Goal: Transaction & Acquisition: Purchase product/service

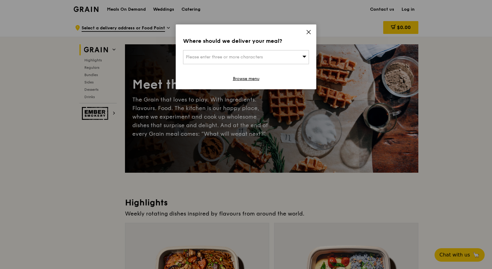
click at [208, 58] on span "Please enter three or more characters" at bounding box center [224, 56] width 77 height 5
type input "138498"
click at [234, 68] on div "3 Media Cl" at bounding box center [231, 69] width 90 height 6
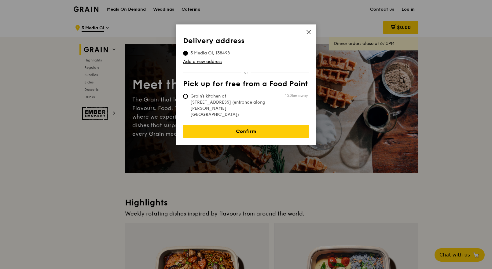
click at [310, 31] on icon at bounding box center [308, 31] width 5 height 5
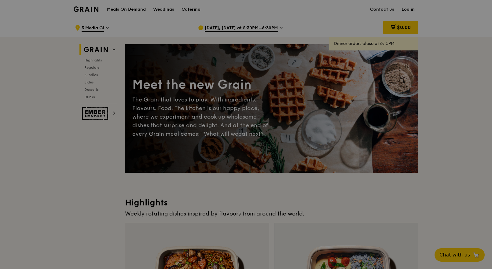
click at [406, 7] on div at bounding box center [246, 134] width 492 height 269
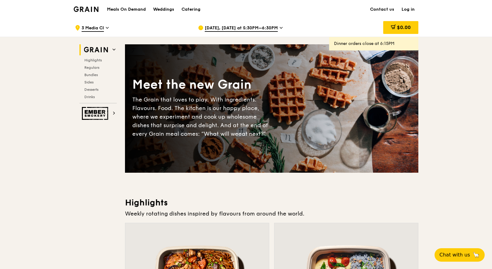
click at [406, 7] on link "Log in" at bounding box center [408, 9] width 20 height 18
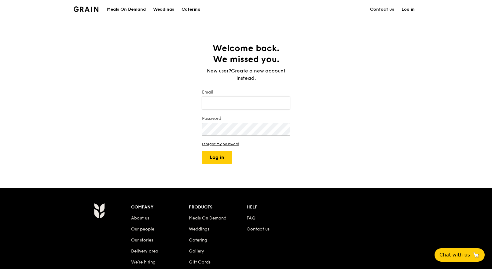
click at [212, 100] on input "Email" at bounding box center [246, 102] width 88 height 13
type input "[DOMAIN_NAME][EMAIL_ADDRESS][DOMAIN_NAME]"
click at [221, 155] on button "Log in" at bounding box center [217, 157] width 30 height 13
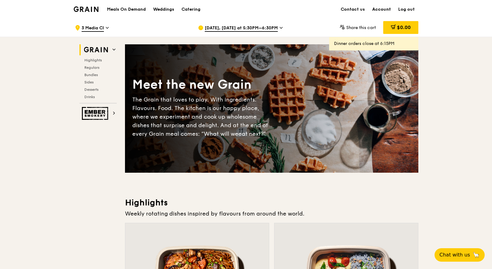
click at [383, 10] on link "Account" at bounding box center [381, 9] width 26 height 18
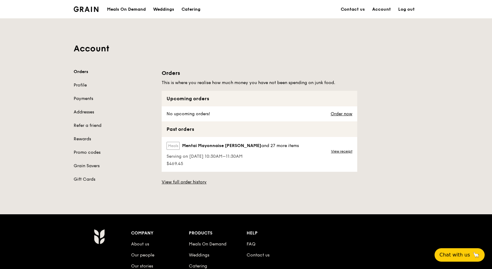
click at [86, 108] on div "Orders Profile Payments Addresses Refer a friend Rewards Promo codes Grain Save…" at bounding box center [114, 126] width 81 height 114
click at [85, 113] on link "Addresses" at bounding box center [114, 112] width 81 height 6
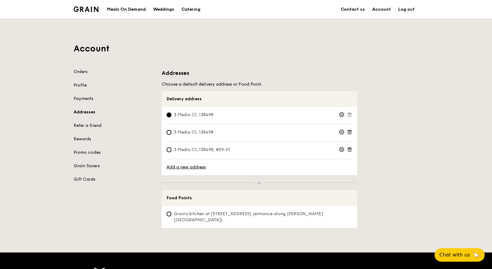
click at [180, 150] on span "3 Media Cl, 138498, #09-01" at bounding box center [201, 150] width 71 height 6
click at [171, 150] on input "3 Media Cl, 138498, #09-01" at bounding box center [168, 149] width 5 height 5
radio input "true"
click at [88, 73] on link "Orders" at bounding box center [114, 72] width 81 height 6
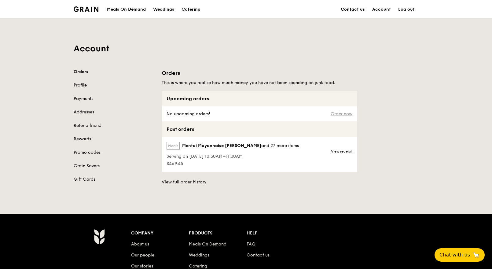
click at [336, 113] on link "Order now" at bounding box center [341, 113] width 22 height 5
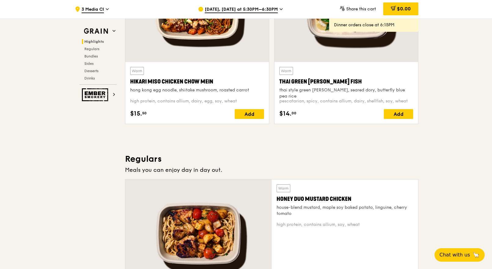
scroll to position [261, 0]
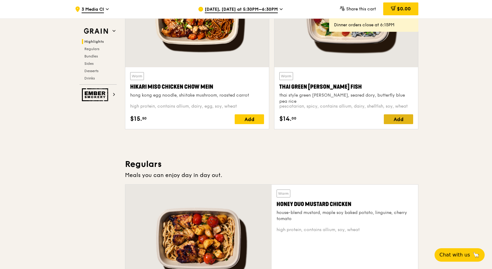
click at [402, 118] on div "Add" at bounding box center [397, 119] width 29 height 10
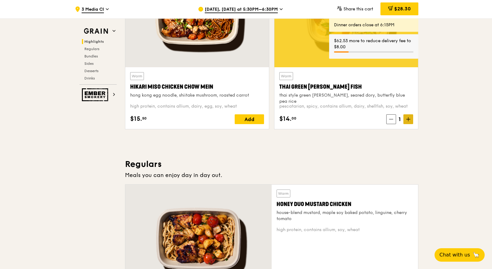
click at [408, 117] on icon at bounding box center [408, 119] width 0 height 4
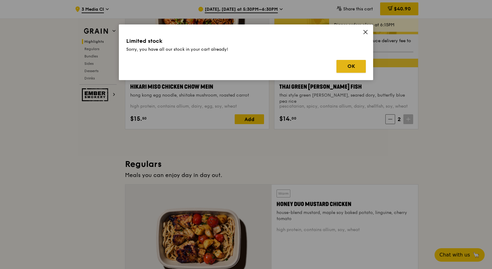
click at [355, 66] on button "OK" at bounding box center [350, 66] width 29 height 13
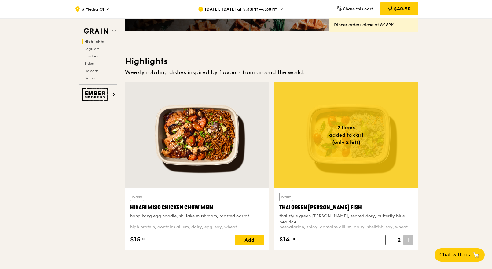
scroll to position [140, 0]
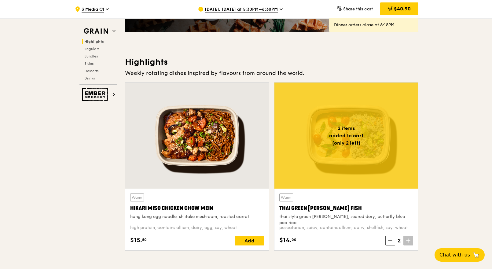
click at [264, 7] on span "[DATE], [DATE] at 5:30PM–6:30PM" at bounding box center [241, 9] width 73 height 7
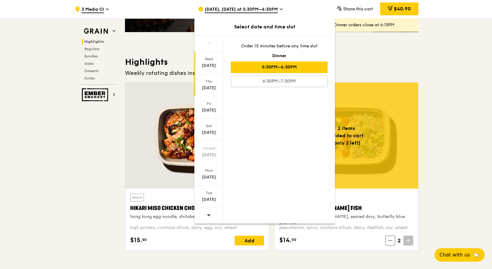
click at [213, 82] on div "Thu" at bounding box center [208, 81] width 27 height 5
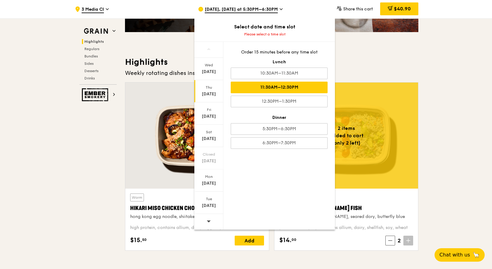
click at [292, 88] on div "11:30AM–12:30PM" at bounding box center [279, 88] width 97 height 12
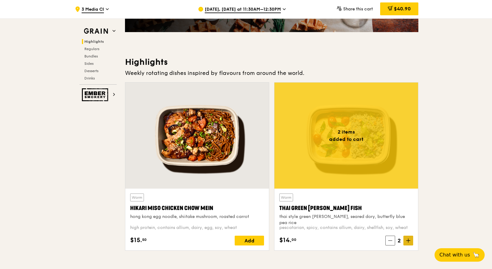
click at [409, 244] on span at bounding box center [408, 240] width 10 height 10
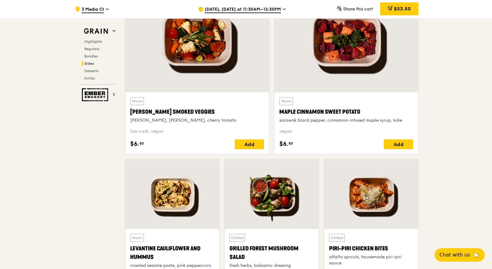
scroll to position [1434, 0]
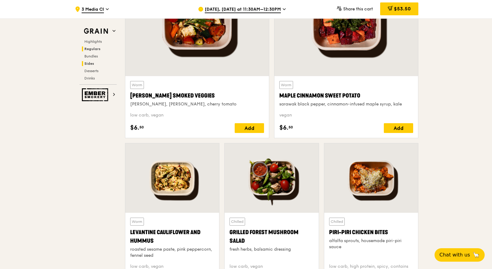
click at [96, 49] on span "Regulars" at bounding box center [92, 49] width 16 height 4
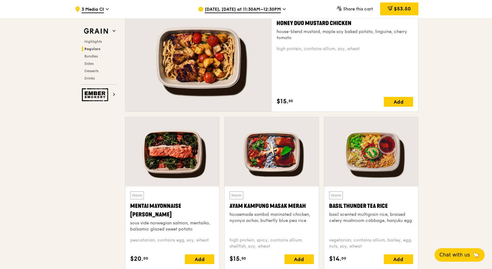
scroll to position [482, 0]
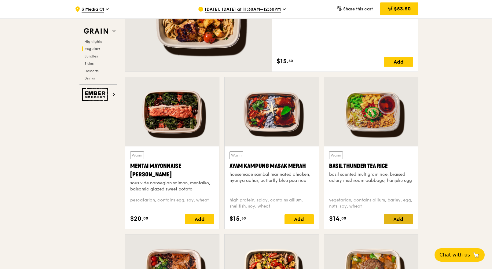
click at [402, 217] on div "Add" at bounding box center [397, 219] width 29 height 10
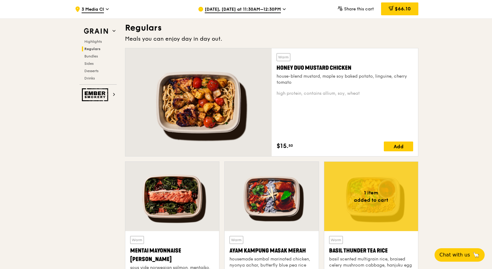
scroll to position [393, 0]
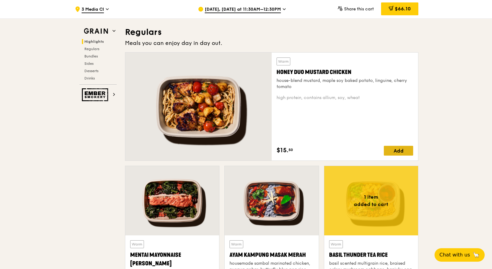
click at [407, 148] on div "Add" at bounding box center [397, 151] width 29 height 10
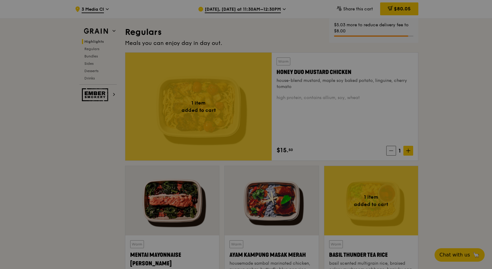
click at [407, 149] on div at bounding box center [246, 134] width 492 height 269
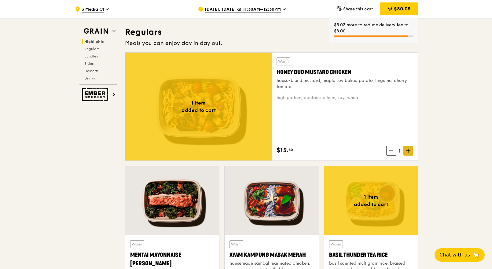
click at [407, 149] on icon at bounding box center [408, 150] width 4 height 4
click at [408, 150] on icon at bounding box center [408, 151] width 0 height 4
click at [411, 151] on span at bounding box center [408, 151] width 10 height 10
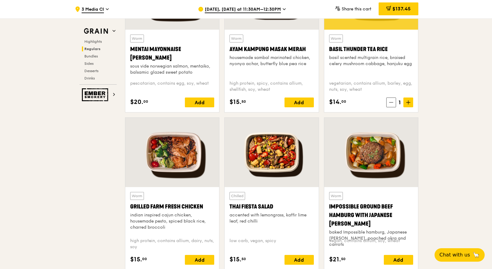
scroll to position [622, 0]
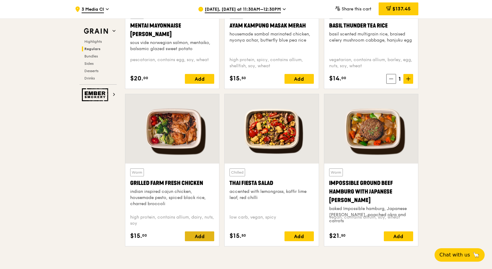
click at [203, 234] on div "Add" at bounding box center [199, 236] width 29 height 10
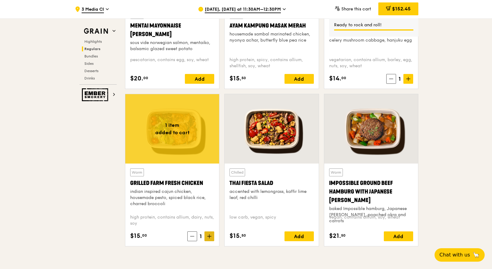
click at [213, 235] on span at bounding box center [209, 236] width 10 height 10
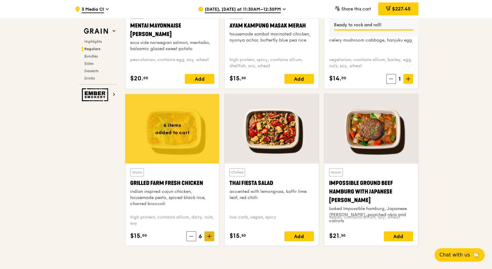
click at [208, 235] on icon at bounding box center [209, 236] width 4 height 4
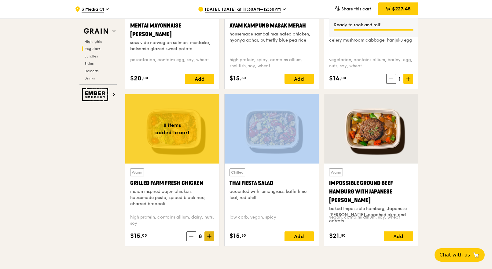
click at [208, 235] on icon at bounding box center [209, 236] width 4 height 4
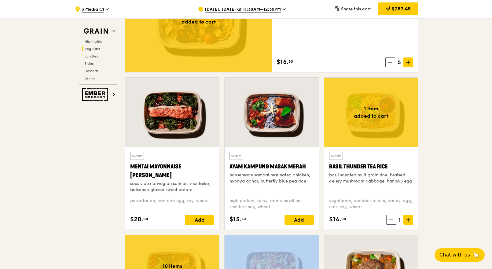
scroll to position [407, 0]
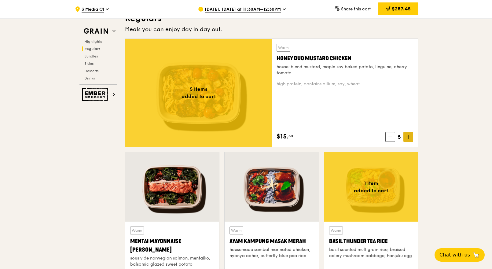
click at [411, 136] on span at bounding box center [408, 137] width 10 height 10
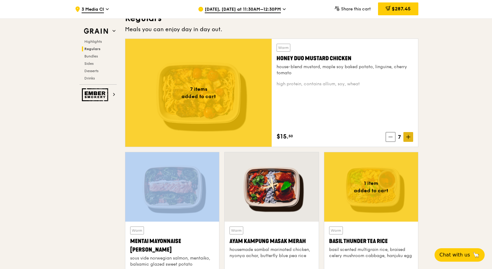
click at [411, 136] on span at bounding box center [408, 137] width 10 height 10
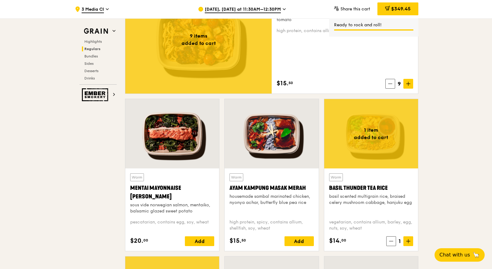
scroll to position [425, 0]
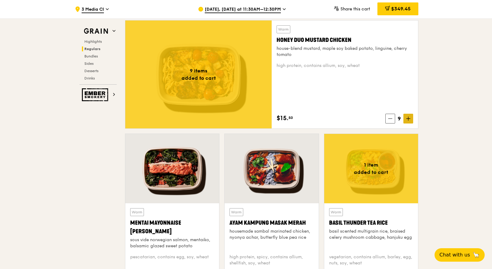
click at [405, 117] on span at bounding box center [408, 119] width 10 height 10
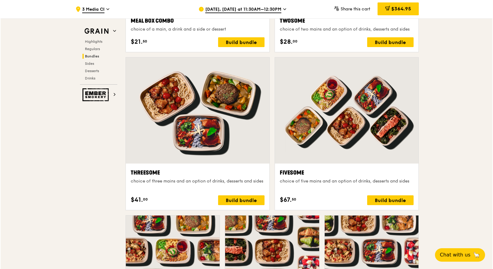
scroll to position [907, 0]
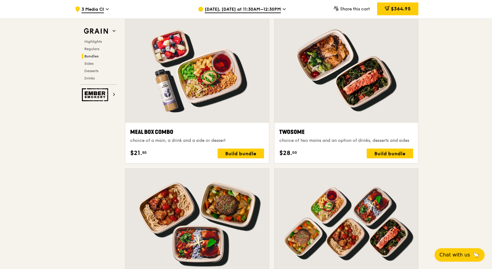
click at [332, 83] on div at bounding box center [346, 70] width 144 height 106
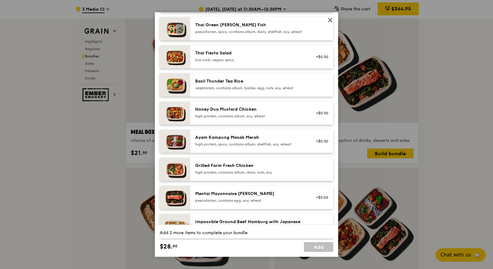
scroll to position [85, 0]
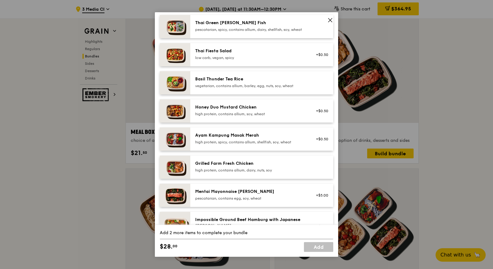
click at [281, 116] on div "high protein, contains allium, soy, wheat" at bounding box center [250, 113] width 110 height 5
click at [280, 173] on div "high protein, contains allium, dairy, nuts, soy" at bounding box center [250, 170] width 110 height 5
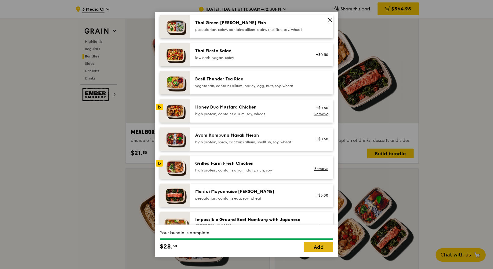
click at [324, 245] on link "Add" at bounding box center [318, 247] width 29 height 10
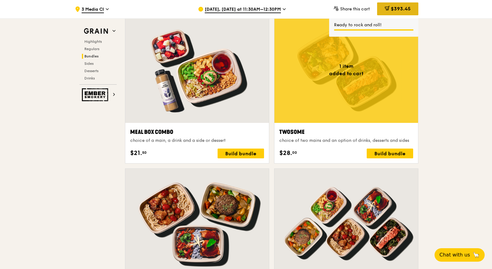
click at [387, 12] on span at bounding box center [386, 9] width 5 height 7
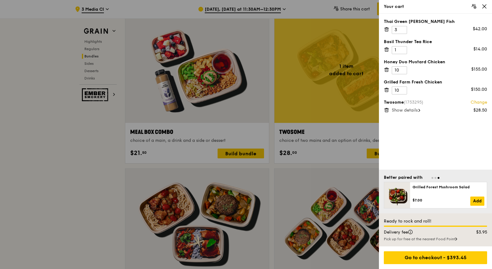
click at [387, 89] on icon at bounding box center [385, 89] width 5 height 5
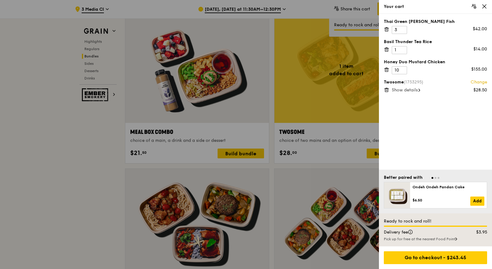
click at [386, 70] on icon at bounding box center [386, 69] width 0 height 1
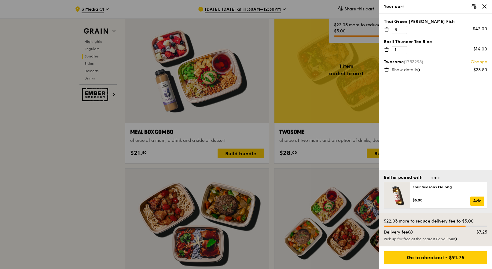
click at [474, 60] on link "Change" at bounding box center [478, 62] width 16 height 6
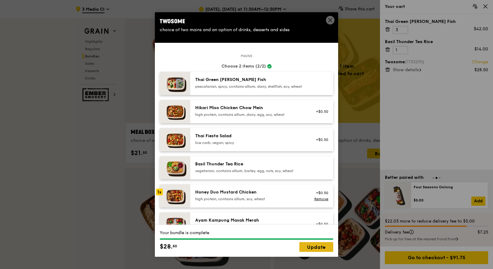
click at [309, 244] on link "Update" at bounding box center [316, 247] width 34 height 10
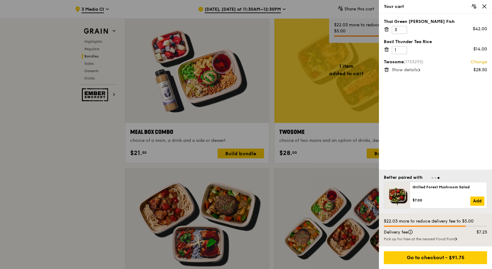
click at [327, 124] on div at bounding box center [246, 134] width 492 height 269
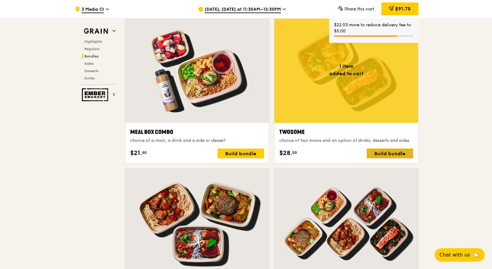
click at [380, 156] on div "Build bundle" at bounding box center [389, 153] width 46 height 10
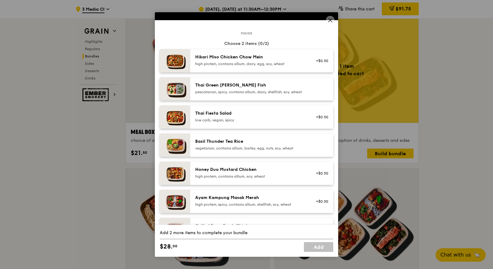
scroll to position [71, 0]
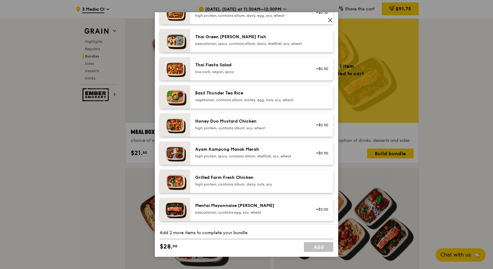
click at [192, 132] on div "Honey Duo Mustard Chicken high protein, contains allium, soy, wheat" at bounding box center [249, 124] width 117 height 13
click at [206, 187] on div "high protein, contains allium, dairy, nuts, soy" at bounding box center [250, 184] width 110 height 5
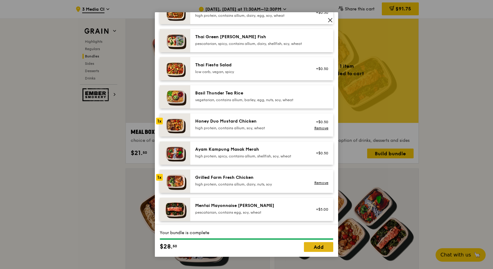
click at [311, 242] on link "Add" at bounding box center [318, 247] width 29 height 10
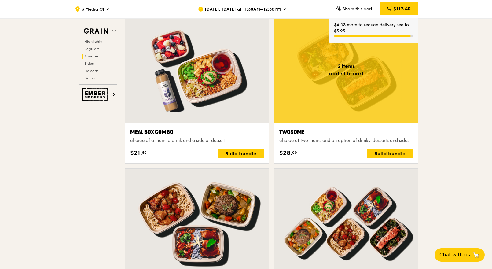
click at [393, 149] on div "Build bundle" at bounding box center [389, 153] width 46 height 10
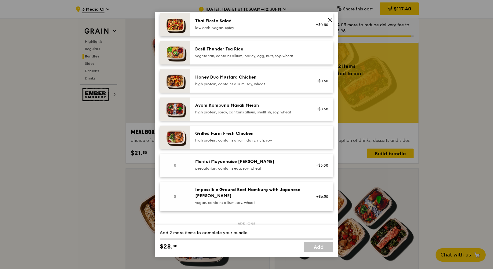
scroll to position [116, 0]
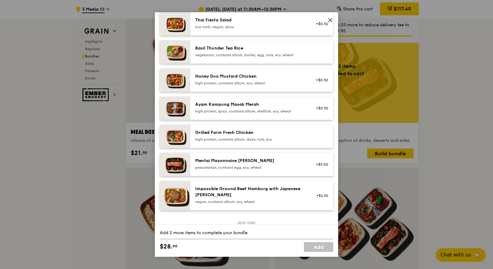
click at [210, 141] on div "Grilled Farm Fresh Chicken high protein, contains allium, dairy, nuts, soy" at bounding box center [250, 135] width 110 height 12
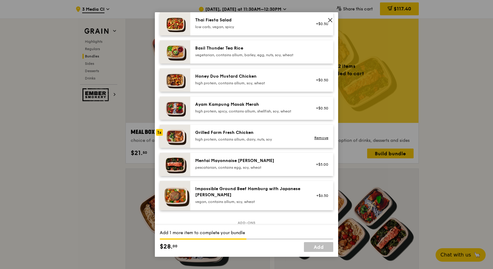
click at [210, 79] on div "Honey Duo Mustard Chicken" at bounding box center [250, 76] width 110 height 6
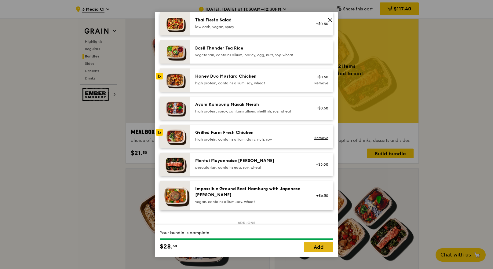
click at [316, 249] on link "Add" at bounding box center [318, 247] width 29 height 10
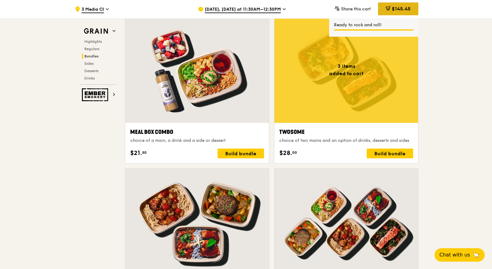
click at [394, 8] on span "$145.45" at bounding box center [400, 9] width 19 height 6
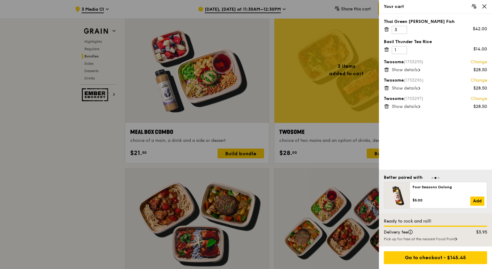
click at [341, 87] on div at bounding box center [246, 134] width 492 height 269
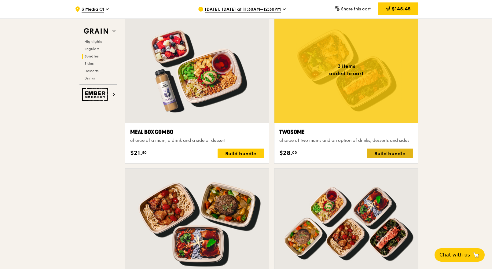
click at [382, 153] on div "Build bundle" at bounding box center [389, 153] width 46 height 10
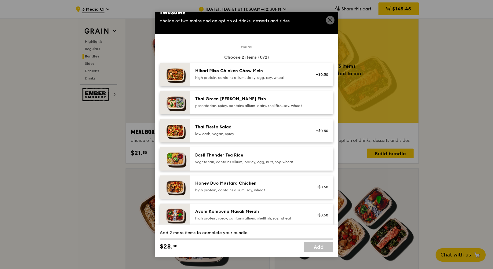
scroll to position [99, 0]
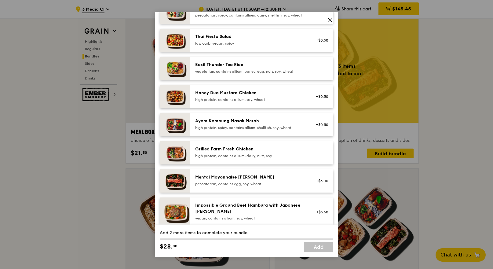
click at [231, 96] on div "Honey Duo Mustard Chicken" at bounding box center [250, 93] width 110 height 6
click at [230, 152] on div "Grilled Farm Fresh Chicken" at bounding box center [250, 149] width 110 height 6
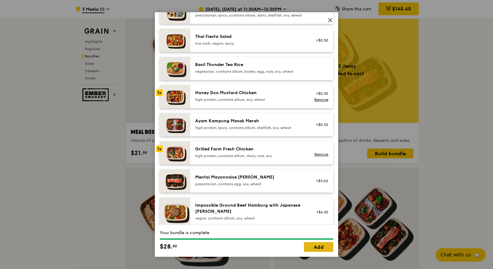
click at [314, 249] on link "Add" at bounding box center [318, 247] width 29 height 10
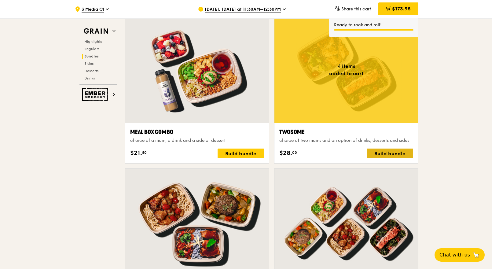
click at [403, 154] on div "Build bundle" at bounding box center [389, 153] width 46 height 10
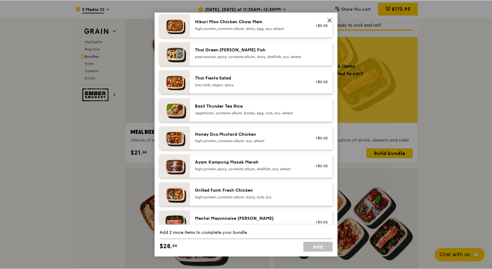
scroll to position [140, 0]
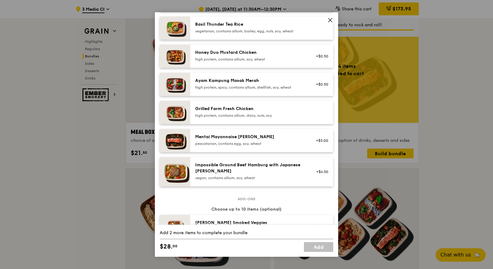
click at [220, 62] on div "high protein, contains allium, soy, wheat" at bounding box center [250, 59] width 110 height 5
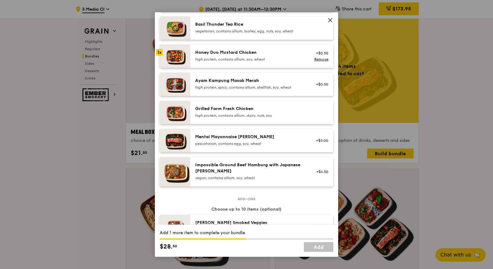
click at [220, 118] on div "high protein, contains allium, dairy, nuts, soy" at bounding box center [250, 115] width 110 height 5
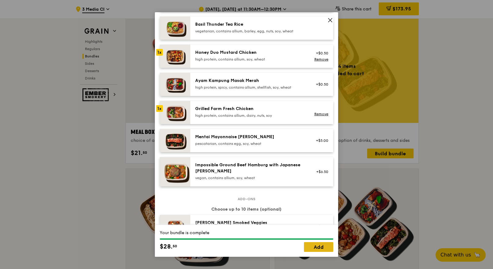
click at [327, 248] on link "Add" at bounding box center [318, 247] width 29 height 10
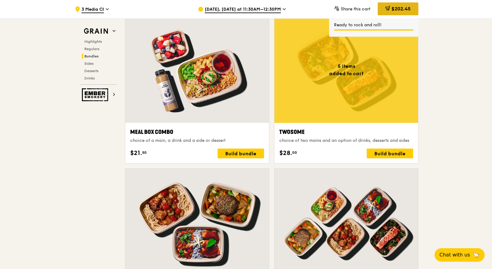
click at [400, 9] on span "$202.45" at bounding box center [400, 9] width 19 height 6
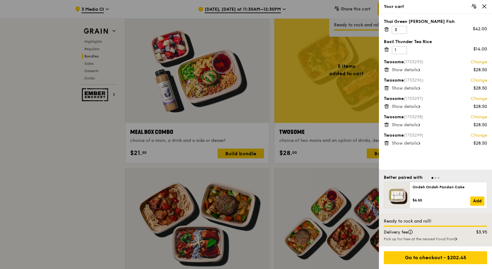
click at [416, 71] on span "Show details" at bounding box center [404, 69] width 26 height 5
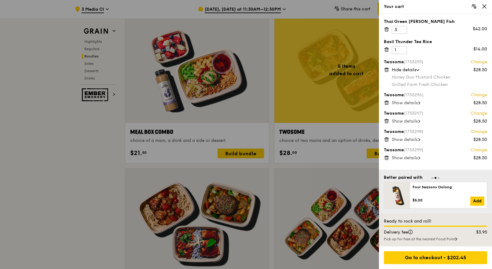
click at [416, 100] on div "Show details" at bounding box center [438, 103] width 95 height 6
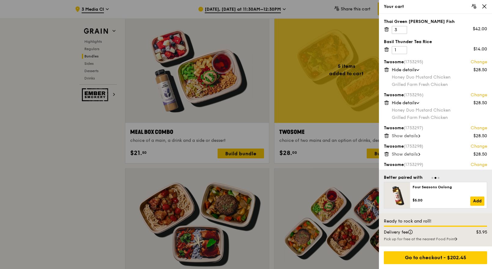
click at [417, 134] on span "Show details" at bounding box center [404, 135] width 26 height 5
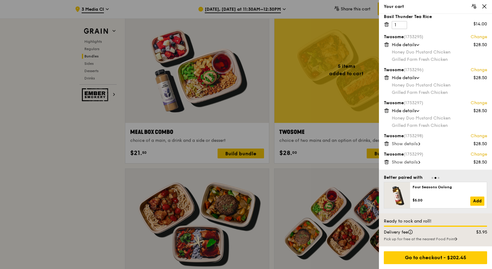
click at [415, 143] on span "Show details" at bounding box center [404, 143] width 26 height 5
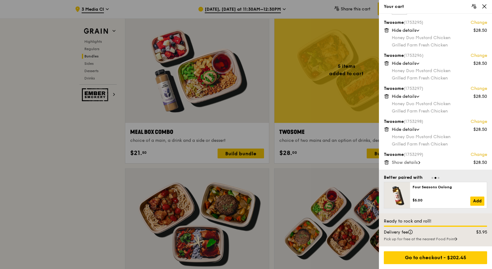
scroll to position [40, 0]
click at [412, 162] on span "Show details" at bounding box center [404, 161] width 26 height 5
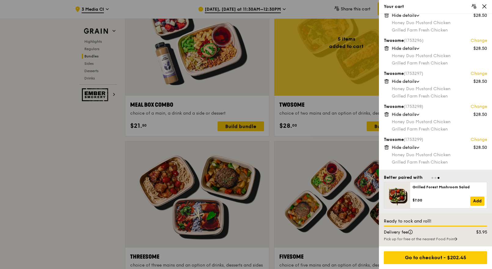
scroll to position [965, 0]
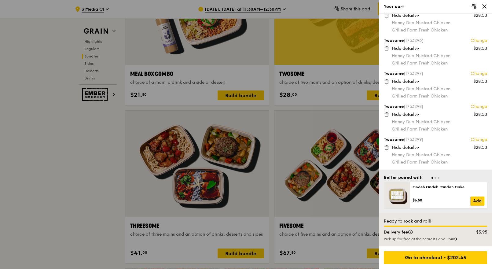
click at [339, 57] on div at bounding box center [246, 134] width 492 height 269
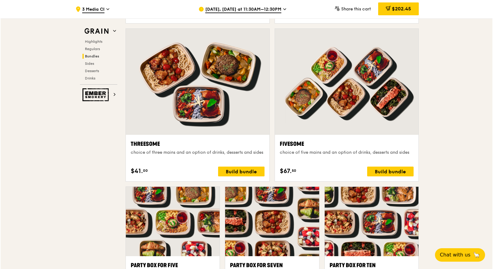
scroll to position [1062, 0]
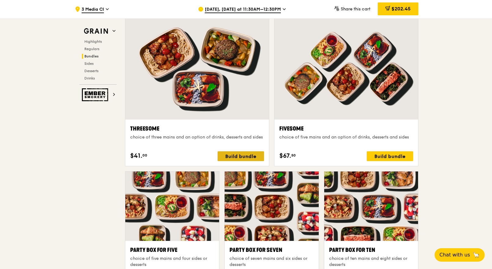
click at [236, 155] on div "Build bundle" at bounding box center [240, 156] width 46 height 10
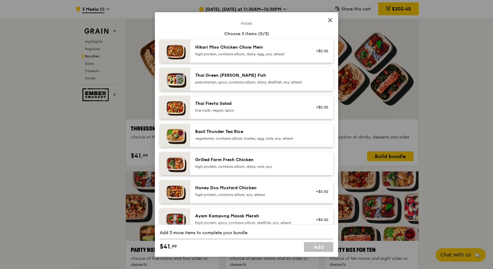
scroll to position [33, 0]
click at [267, 162] on div "Grilled Farm Fresh Chicken" at bounding box center [250, 159] width 110 height 6
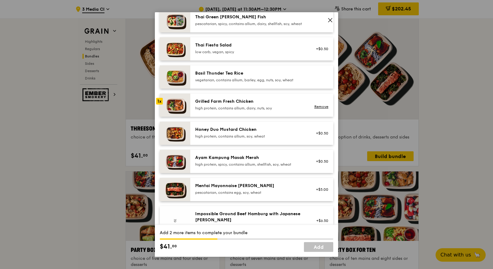
scroll to position [101, 0]
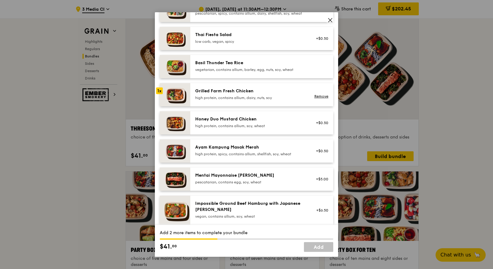
click at [270, 128] on div "Honey Duo Mustard Chicken high protein, contains allium, soy, wheat" at bounding box center [250, 122] width 110 height 12
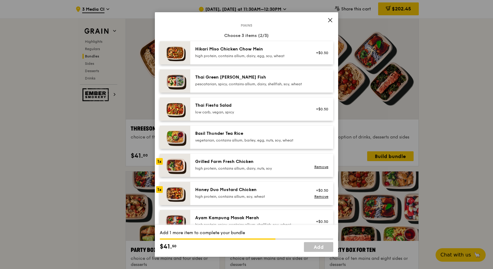
scroll to position [0, 0]
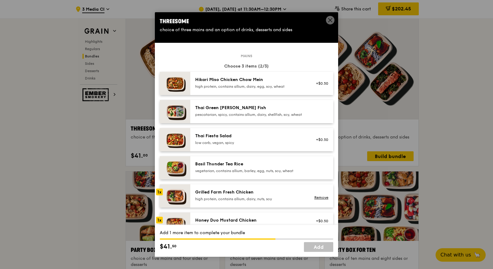
click at [231, 78] on div "Hikari Miso Chicken Chow Mein" at bounding box center [250, 80] width 110 height 6
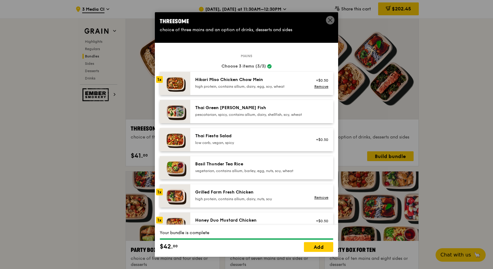
click at [312, 242] on div "Your bundle is complete $42. 00 Add" at bounding box center [246, 241] width 183 height 32
click at [312, 246] on link "Add" at bounding box center [318, 247] width 29 height 10
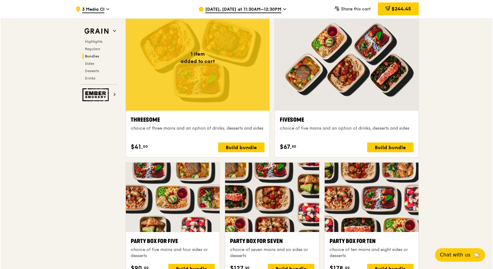
scroll to position [1158, 0]
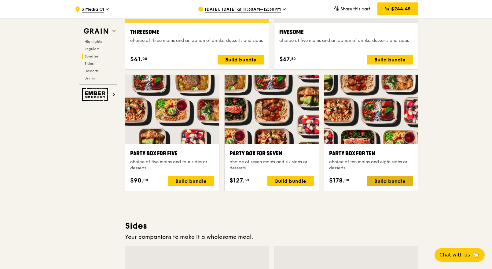
click at [396, 181] on div "Build bundle" at bounding box center [389, 181] width 46 height 10
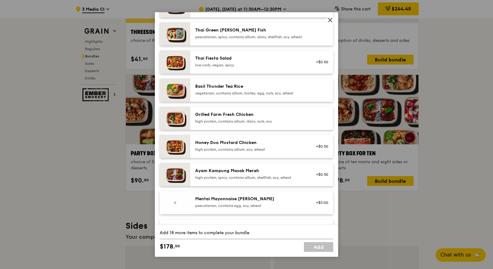
scroll to position [98, 0]
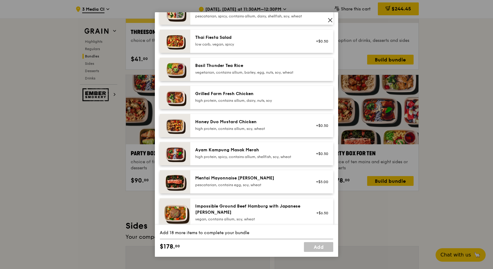
click at [232, 97] on div "Grilled Farm Fresh Chicken" at bounding box center [250, 94] width 110 height 6
click at [233, 102] on div "Grilled Farm Fresh Chicken high protein, contains allium, dairy, nuts, soy" at bounding box center [250, 97] width 110 height 12
click at [224, 102] on div "Grilled Farm Fresh Chicken high protein, contains allium, dairy, nuts, soy" at bounding box center [250, 97] width 110 height 12
click at [329, 19] on icon at bounding box center [329, 19] width 5 height 5
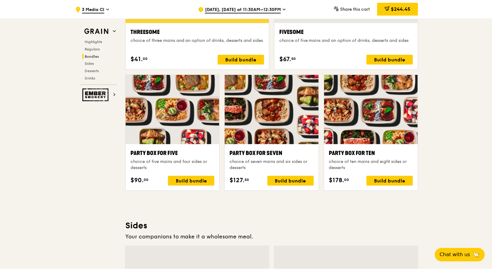
scroll to position [1158, 0]
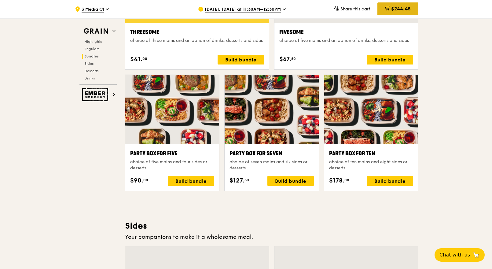
click at [405, 8] on span "$244.45" at bounding box center [401, 9] width 20 height 6
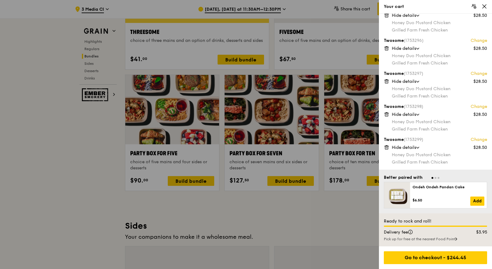
scroll to position [1158, 0]
click at [390, 146] on div "Twosome (1753299) Change $28.50 Hide details Honey Duo Mustard Chicken Grilled …" at bounding box center [434, 150] width 103 height 28
click at [387, 145] on icon at bounding box center [386, 145] width 2 height 1
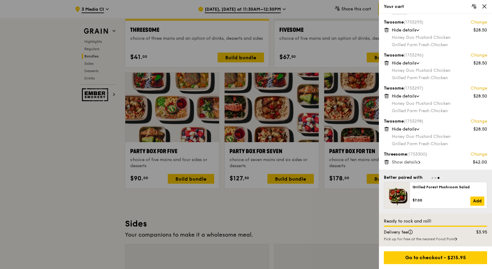
scroll to position [1269, 0]
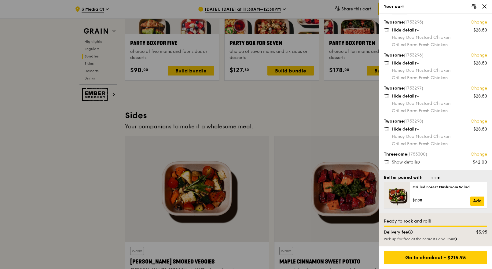
click at [484, 10] on div "Your cart" at bounding box center [435, 7] width 113 height 14
click at [483, 5] on icon at bounding box center [484, 7] width 4 height 4
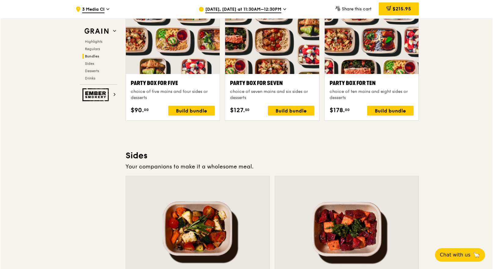
scroll to position [1225, 0]
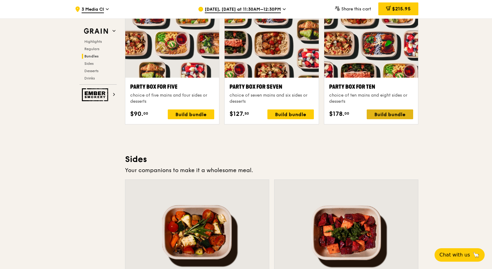
click at [396, 116] on div "Build bundle" at bounding box center [389, 114] width 46 height 10
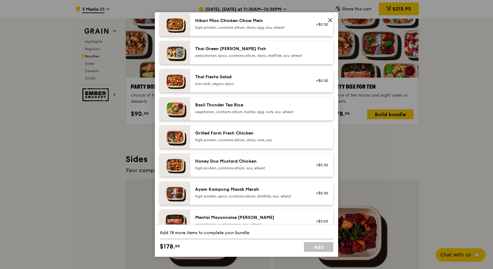
scroll to position [67, 0]
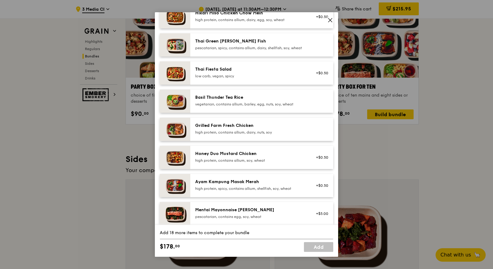
click at [278, 135] on div "high protein, contains allium, dairy, nuts, soy" at bounding box center [250, 132] width 110 height 5
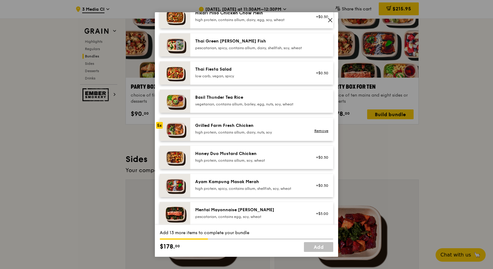
click at [278, 135] on div "high protein, contains allium, dairy, nuts, soy" at bounding box center [250, 132] width 110 height 5
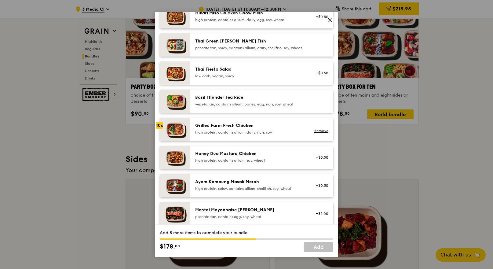
click at [232, 163] on div "high protein, contains allium, soy, wheat" at bounding box center [250, 160] width 110 height 5
click at [233, 163] on div "high protein, contains allium, soy, wheat" at bounding box center [250, 160] width 110 height 5
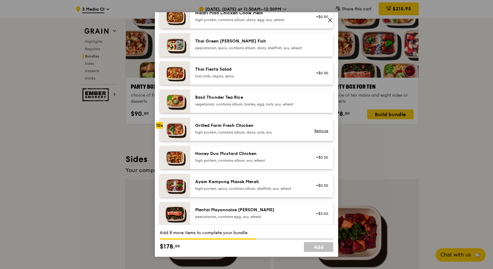
click at [233, 163] on div "high protein, contains allium, soy, wheat" at bounding box center [250, 160] width 110 height 5
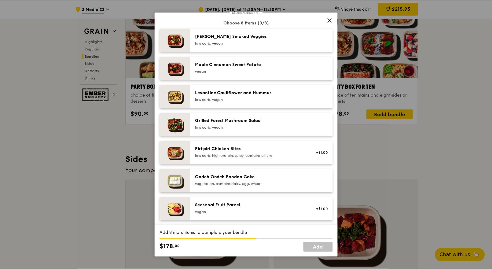
scroll to position [320, 0]
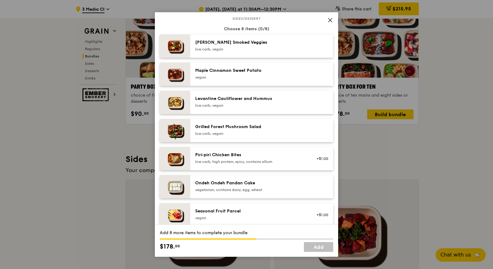
click at [267, 52] on div "low carb, vegan" at bounding box center [250, 49] width 110 height 5
click at [273, 186] on div "Ondeh Ondeh Pandan Cake" at bounding box center [250, 183] width 110 height 6
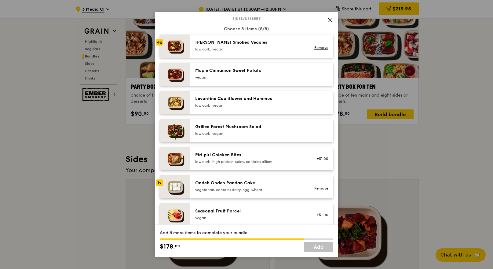
click at [273, 186] on div "Ondeh Ondeh Pandan Cake" at bounding box center [250, 183] width 110 height 6
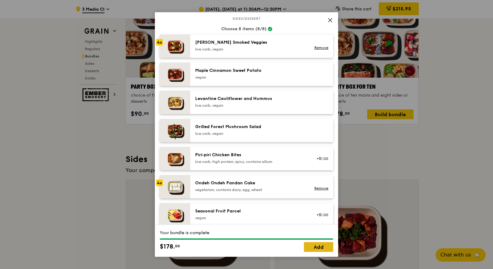
click at [319, 250] on link "Add" at bounding box center [318, 247] width 29 height 10
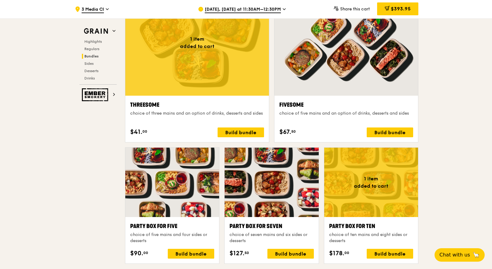
scroll to position [1114, 0]
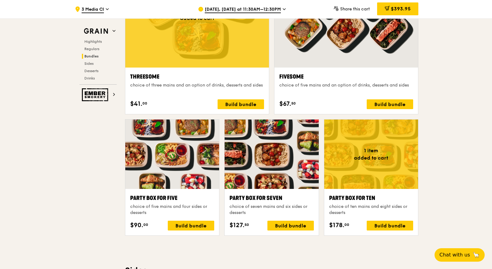
click at [406, 10] on span "$393.95" at bounding box center [401, 9] width 20 height 6
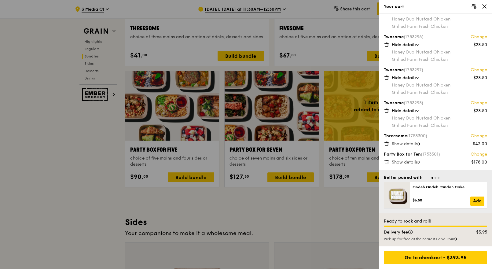
scroll to position [1236, 0]
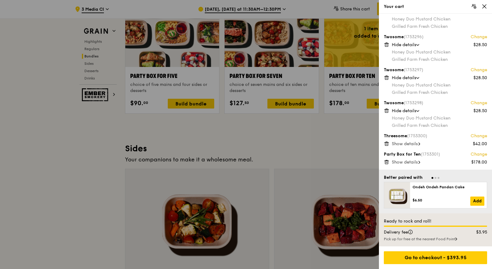
click at [386, 163] on icon at bounding box center [386, 162] width 0 height 1
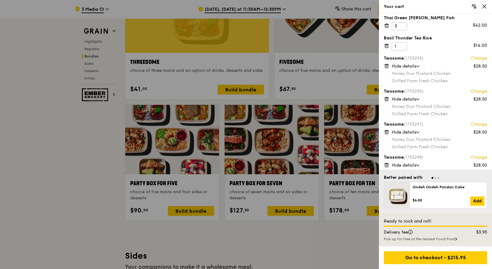
scroll to position [0, 0]
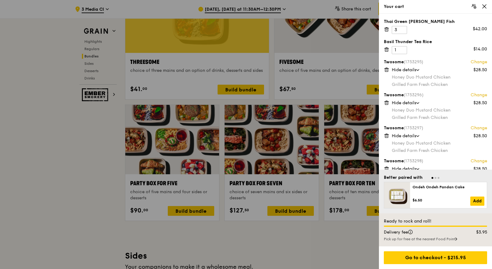
click at [482, 8] on icon at bounding box center [483, 6] width 5 height 5
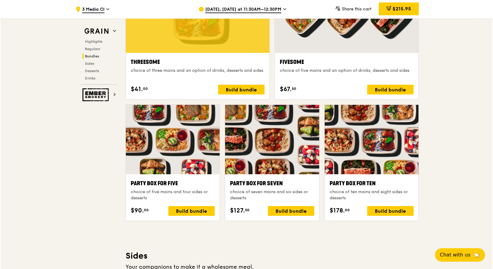
scroll to position [1127, 0]
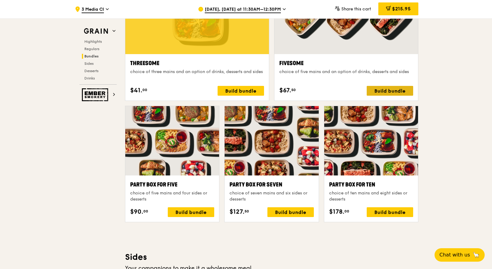
click at [387, 91] on div "Build bundle" at bounding box center [389, 91] width 46 height 10
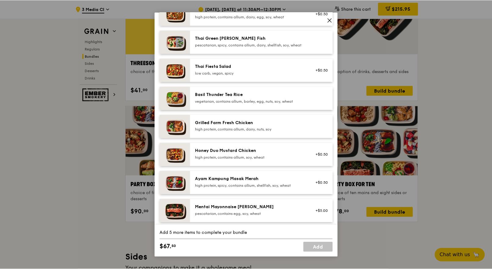
scroll to position [71, 0]
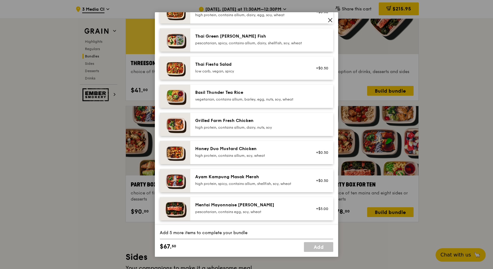
click at [219, 130] on div "high protein, contains allium, dairy, nuts, soy" at bounding box center [250, 127] width 110 height 5
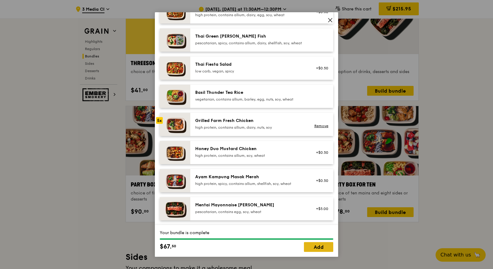
click at [323, 250] on link "Add" at bounding box center [318, 247] width 29 height 10
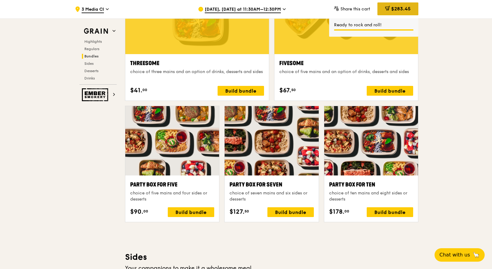
click at [388, 12] on div "$283.45" at bounding box center [397, 8] width 41 height 13
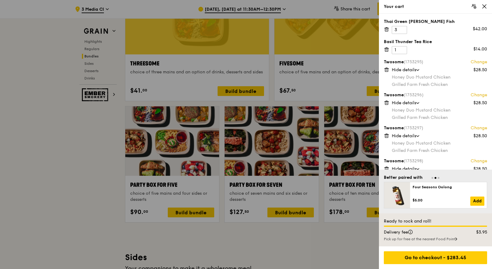
scroll to position [1127, 0]
click at [387, 72] on div "Twosome (1753295) Change $28.50 Hide details Honey Duo Mustard Chicken Grilled …" at bounding box center [434, 73] width 103 height 28
click at [387, 71] on icon at bounding box center [385, 69] width 5 height 5
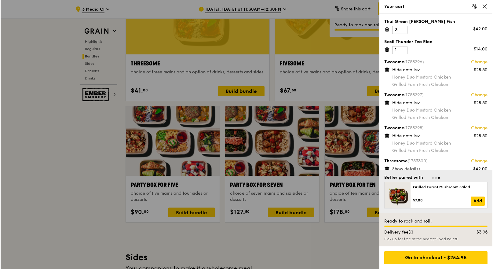
scroll to position [1127, 0]
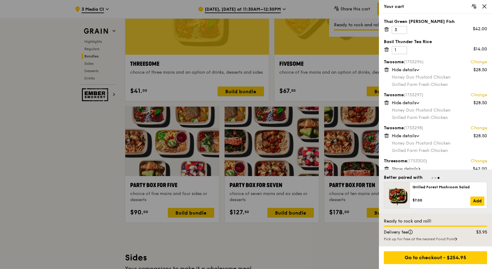
click at [387, 71] on icon at bounding box center [385, 69] width 5 height 5
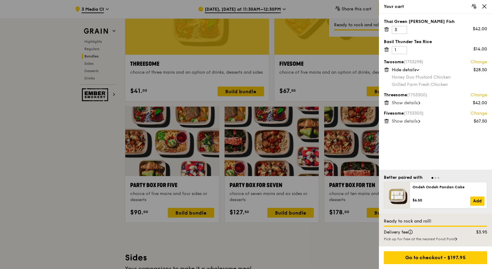
click at [387, 71] on icon at bounding box center [385, 69] width 5 height 5
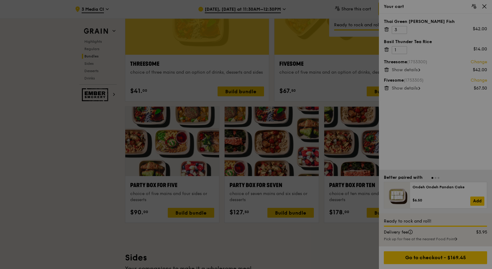
click at [387, 71] on div at bounding box center [246, 134] width 492 height 269
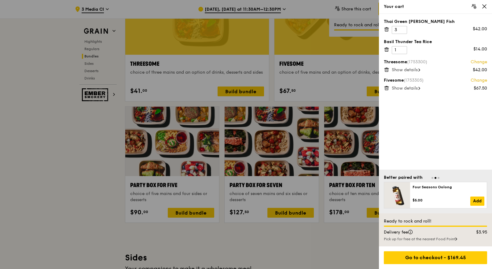
click at [387, 71] on icon at bounding box center [385, 69] width 5 height 5
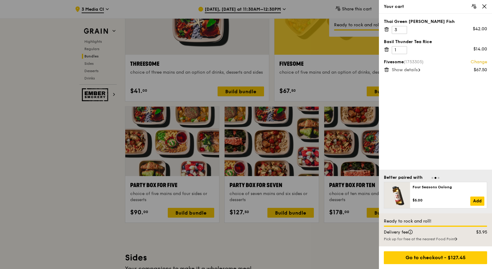
click at [420, 70] on icon at bounding box center [418, 70] width 1 height 2
click at [349, 70] on div at bounding box center [246, 134] width 492 height 269
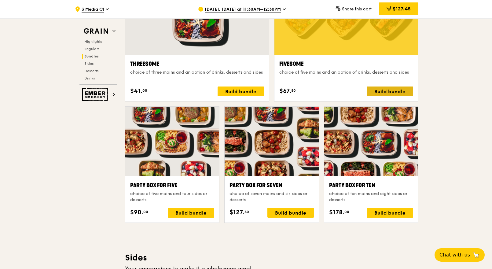
click at [388, 89] on div "Build bundle" at bounding box center [389, 91] width 46 height 10
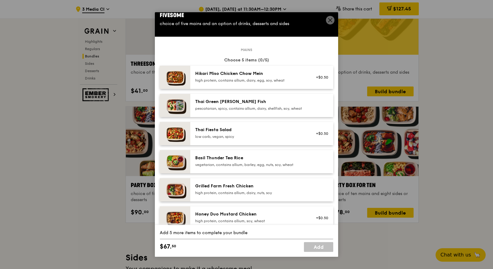
scroll to position [43, 0]
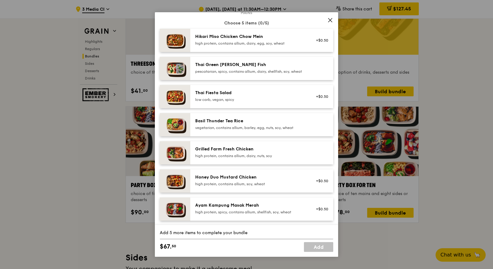
click at [236, 158] on div "high protein, contains allium, dairy, nuts, soy" at bounding box center [250, 155] width 110 height 5
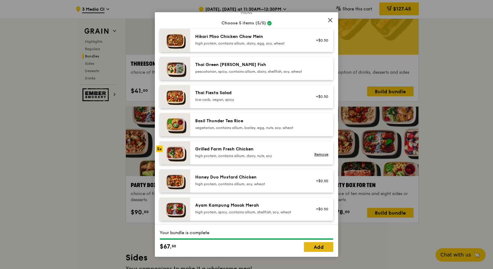
click at [318, 247] on link "Add" at bounding box center [318, 247] width 29 height 10
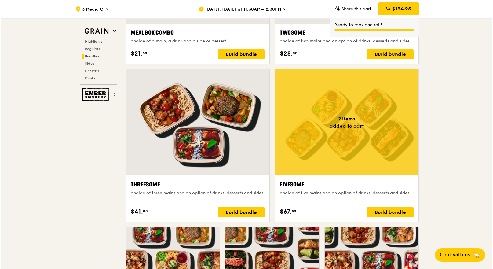
scroll to position [1005, 0]
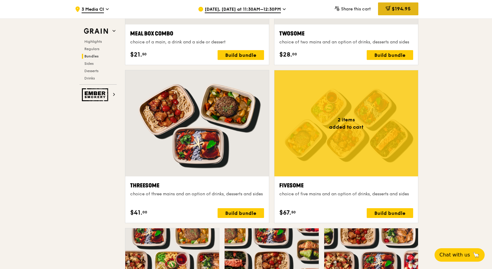
click at [396, 11] on span "$194.95" at bounding box center [400, 9] width 19 height 6
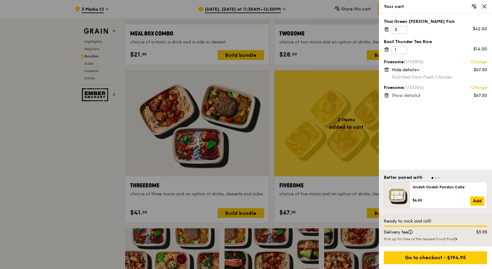
click at [421, 96] on div "Show details" at bounding box center [438, 96] width 95 height 6
click at [420, 96] on span at bounding box center [417, 96] width 6 height 2
click at [334, 122] on div at bounding box center [246, 134] width 492 height 269
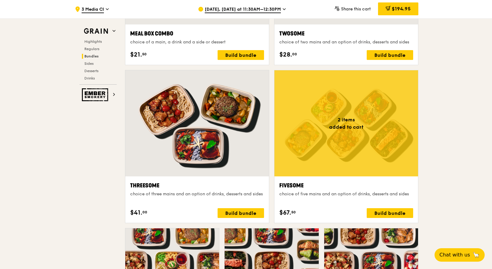
click at [385, 207] on div "Fivesome choice of five mains and an option of drinks, desserts and sides $67. …" at bounding box center [346, 199] width 134 height 37
click at [386, 211] on div "Build bundle" at bounding box center [389, 213] width 46 height 10
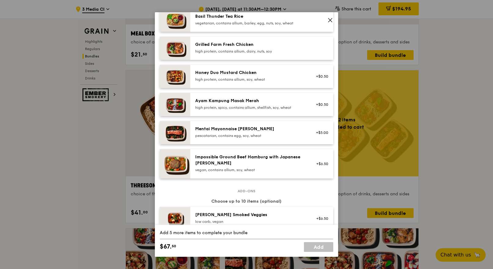
scroll to position [123, 0]
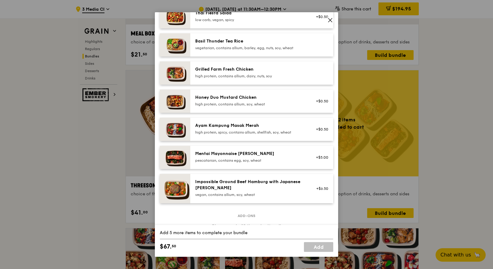
click at [236, 107] on div "high protein, contains allium, soy, wheat" at bounding box center [250, 104] width 110 height 5
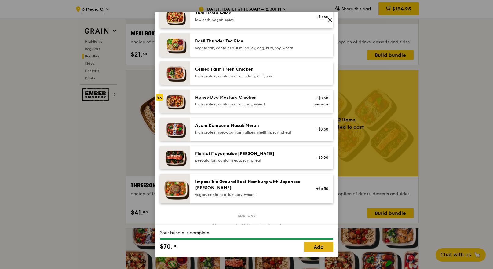
click at [324, 246] on link "Add" at bounding box center [318, 247] width 29 height 10
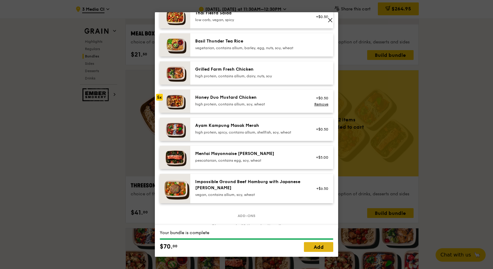
scroll to position [1005, 0]
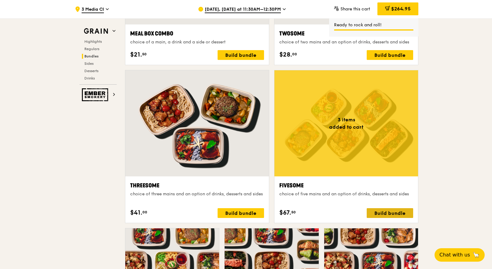
click at [382, 212] on div "Build bundle" at bounding box center [389, 213] width 46 height 10
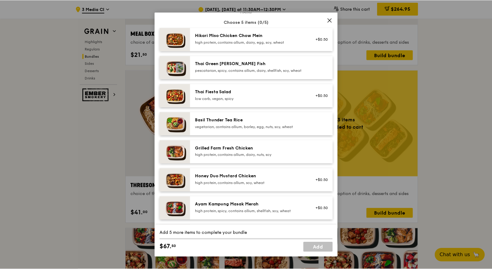
scroll to position [37, 0]
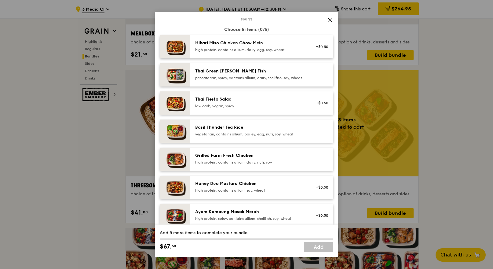
click at [220, 48] on div "high protein, contains allium, dairy, egg, soy, wheat" at bounding box center [250, 49] width 110 height 5
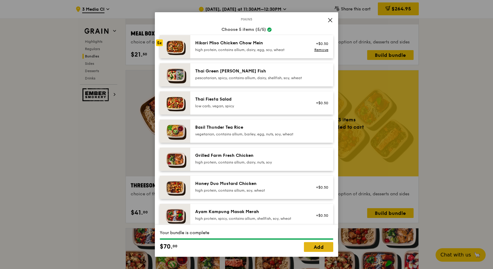
click at [315, 243] on link "Add" at bounding box center [318, 247] width 29 height 10
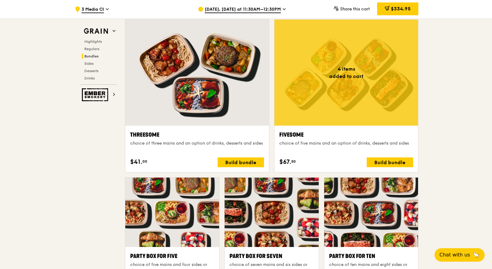
scroll to position [1086, 0]
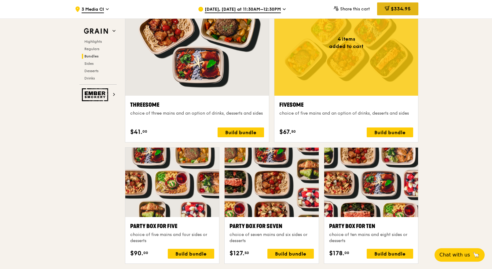
click at [391, 9] on span "$334.95" at bounding box center [401, 9] width 20 height 6
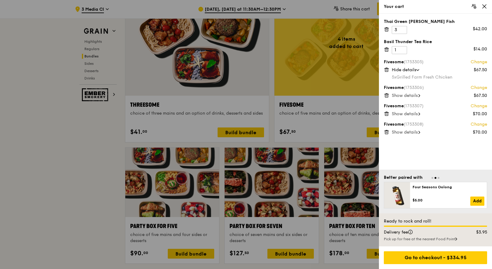
click at [412, 115] on span "Show details" at bounding box center [404, 113] width 26 height 5
click at [412, 115] on span "Hide details" at bounding box center [403, 113] width 24 height 5
click at [411, 115] on span "Show details" at bounding box center [404, 113] width 26 height 5
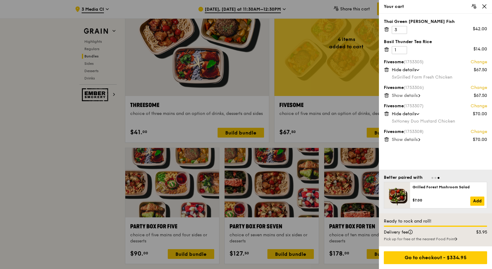
click at [415, 139] on span "Show details" at bounding box center [404, 139] width 26 height 5
click at [412, 97] on span "Show details" at bounding box center [404, 95] width 26 height 5
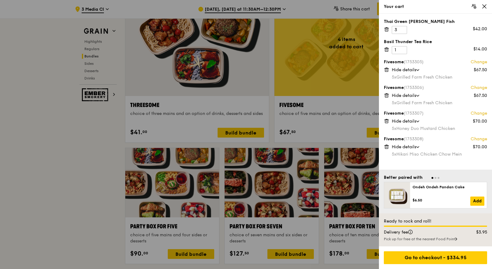
click at [74, 212] on div at bounding box center [246, 134] width 492 height 269
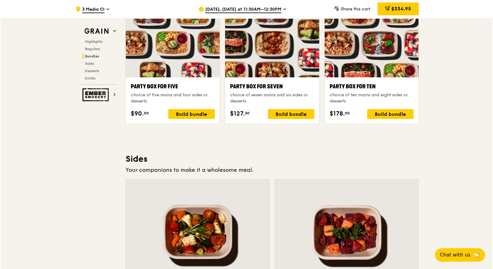
scroll to position [1109, 0]
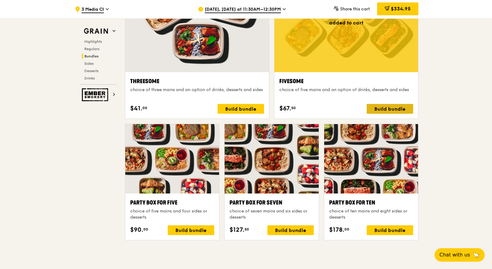
click at [391, 109] on div "Build bundle" at bounding box center [389, 109] width 46 height 10
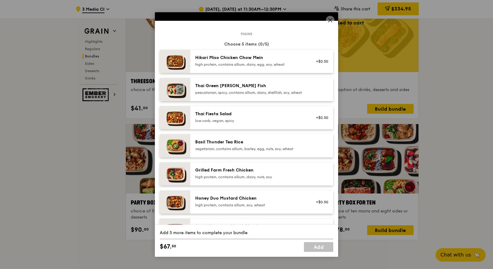
scroll to position [37, 0]
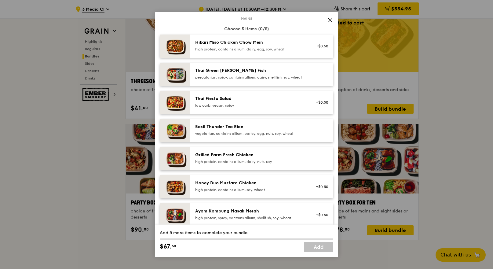
click at [243, 136] on div "vegetarian, contains allium, barley, egg, nuts, soy, wheat" at bounding box center [250, 133] width 110 height 5
click at [231, 78] on div "pescatarian, spicy, contains allium, dairy, shellfish, soy, wheat" at bounding box center [250, 77] width 110 height 5
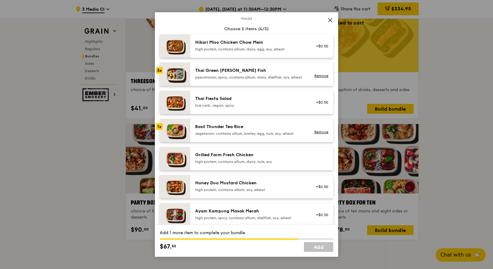
click at [231, 78] on div "pescatarian, spicy, contains allium, dairy, shellfish, soy, wheat" at bounding box center [250, 77] width 110 height 5
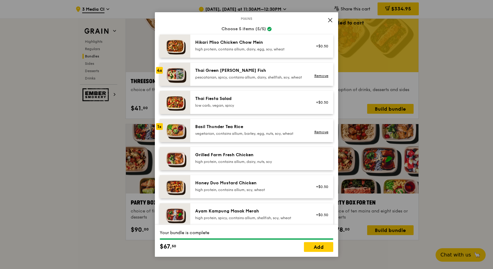
click at [231, 78] on div "pescatarian, spicy, contains allium, dairy, shellfish, soy, wheat" at bounding box center [250, 77] width 110 height 5
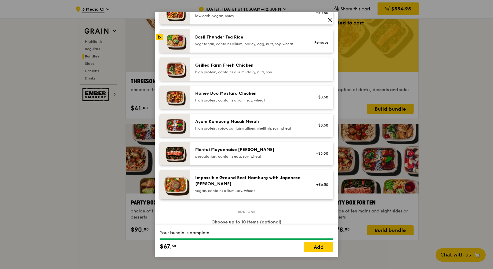
scroll to position [134, 0]
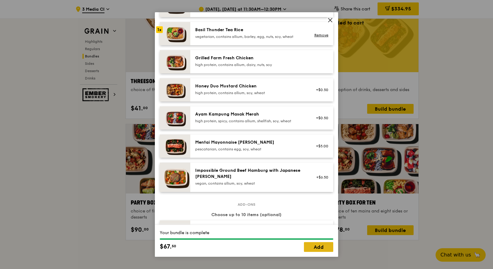
click at [324, 247] on link "Add" at bounding box center [318, 247] width 29 height 10
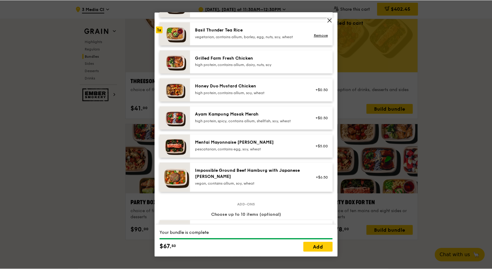
scroll to position [1109, 0]
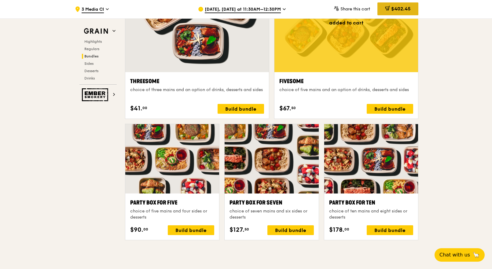
click at [387, 9] on icon at bounding box center [387, 8] width 3 height 4
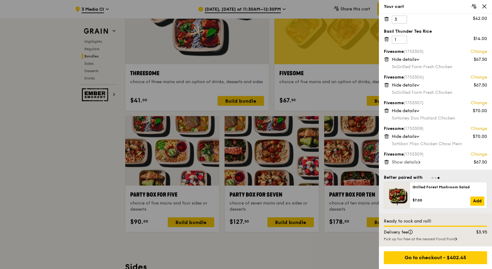
scroll to position [1119, 0]
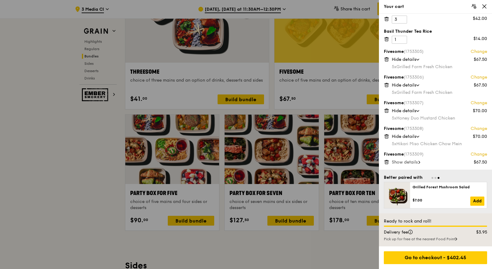
click at [416, 162] on span "Show details" at bounding box center [404, 161] width 26 height 5
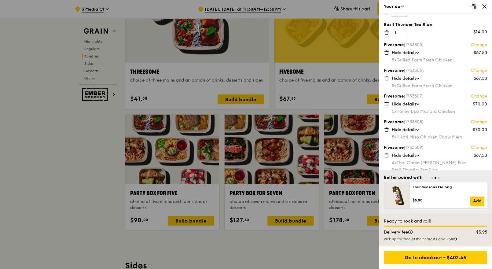
scroll to position [0, 0]
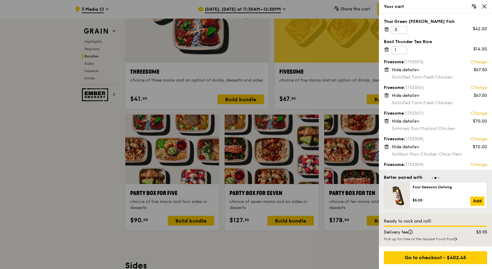
click at [384, 29] on icon at bounding box center [385, 29] width 5 height 5
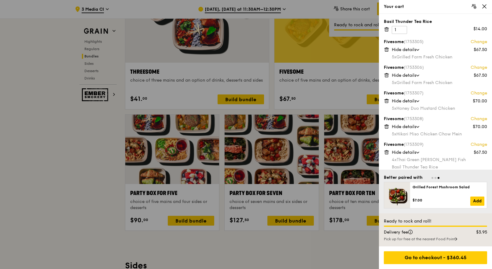
click at [387, 29] on icon at bounding box center [385, 29] width 5 height 5
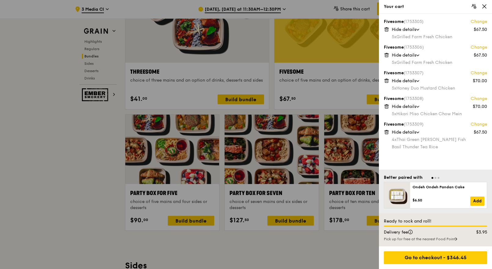
click at [69, 172] on div at bounding box center [246, 134] width 492 height 269
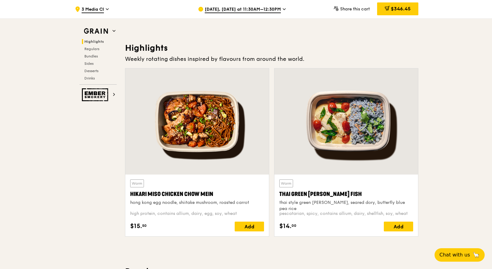
scroll to position [154, 0]
click at [410, 12] on div "$346.45" at bounding box center [397, 8] width 41 height 13
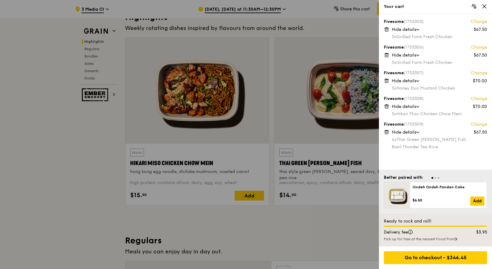
scroll to position [148, 0]
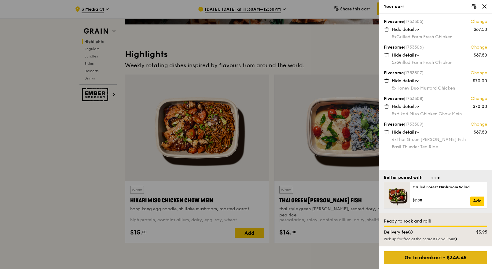
click at [445, 258] on div "Go to checkout - $346.45" at bounding box center [434, 257] width 103 height 13
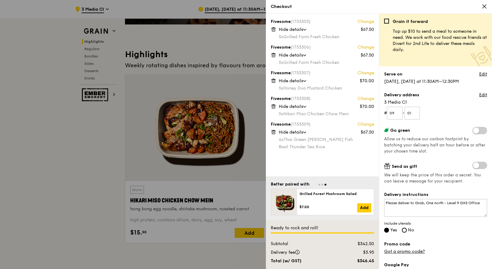
click at [472, 131] on span at bounding box center [479, 130] width 15 height 7
click at [473, 131] on input "checkbox" at bounding box center [473, 131] width 0 height 0
click at [472, 131] on span at bounding box center [479, 130] width 15 height 7
click at [473, 131] on input "checkbox" at bounding box center [473, 131] width 0 height 0
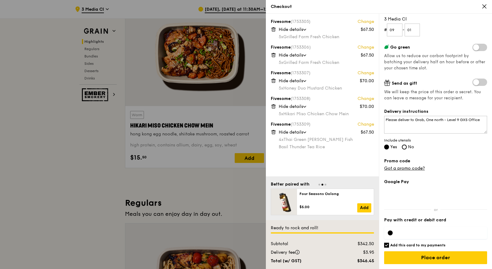
scroll to position [233, 0]
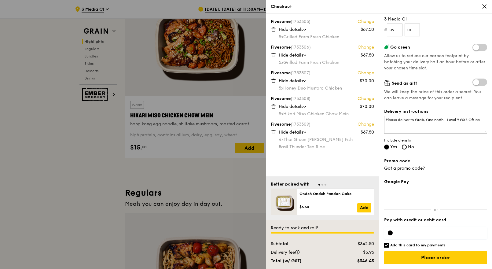
click at [482, 8] on icon at bounding box center [483, 6] width 5 height 5
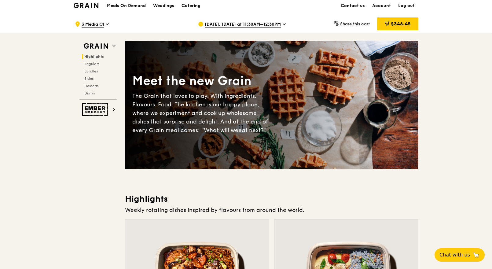
scroll to position [0, 0]
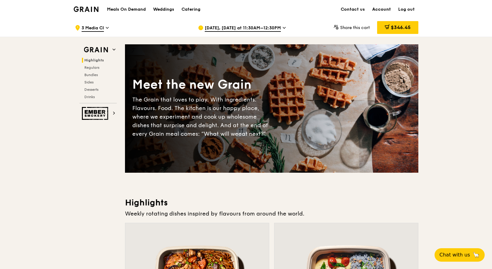
click at [378, 8] on link "Account" at bounding box center [381, 9] width 26 height 18
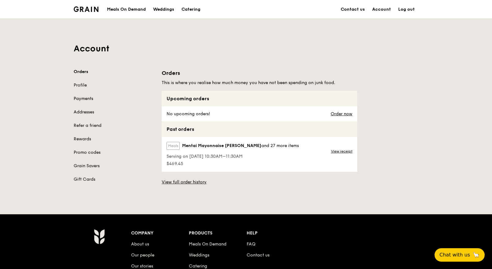
click at [87, 100] on link "Payments" at bounding box center [114, 99] width 81 height 6
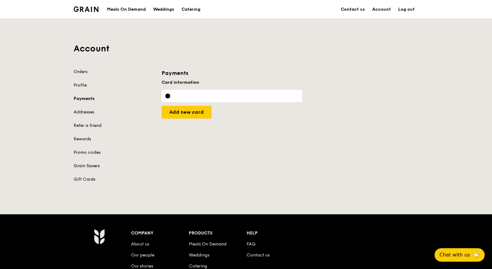
click at [89, 165] on link "Grain Savers" at bounding box center [114, 166] width 81 height 6
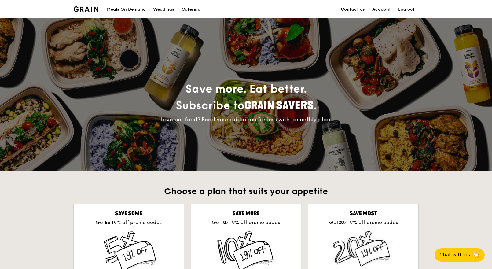
click at [376, 9] on link "Account" at bounding box center [381, 9] width 26 height 18
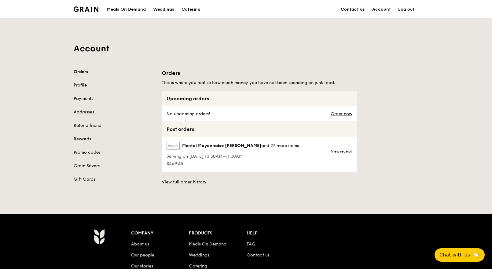
click at [91, 141] on link "Rewards" at bounding box center [114, 139] width 81 height 6
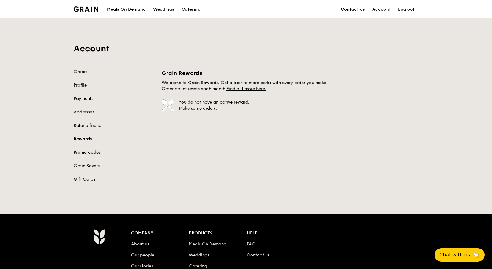
click at [87, 151] on link "Promo codes" at bounding box center [114, 152] width 81 height 6
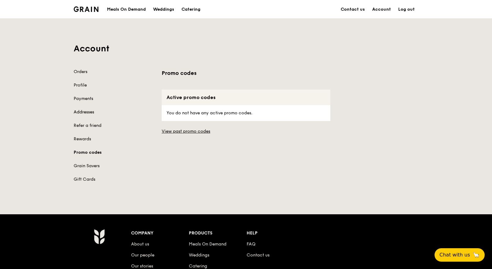
click at [86, 111] on link "Addresses" at bounding box center [114, 112] width 81 height 6
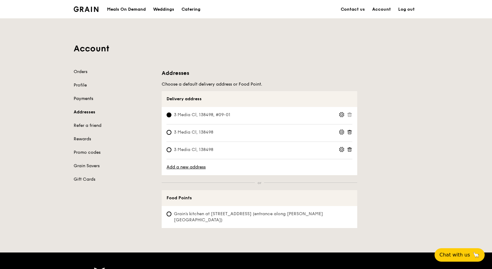
click at [86, 96] on link "Payments" at bounding box center [114, 99] width 81 height 6
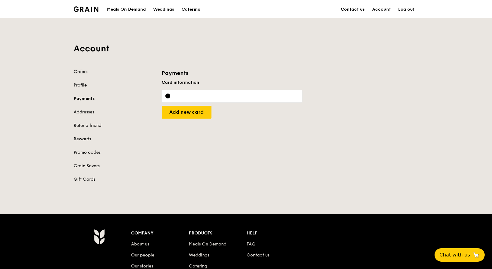
click at [79, 74] on link "Orders" at bounding box center [114, 72] width 81 height 6
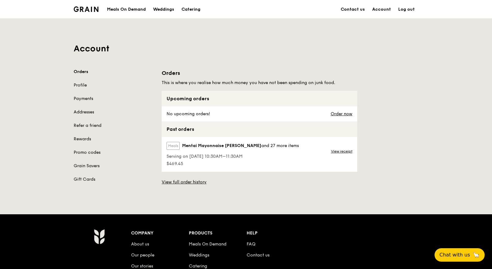
click at [212, 157] on span "Serving on [DATE] 10:30AM–11:30AM" at bounding box center [232, 156] width 132 height 6
click at [337, 151] on link "View receipt" at bounding box center [341, 151] width 21 height 5
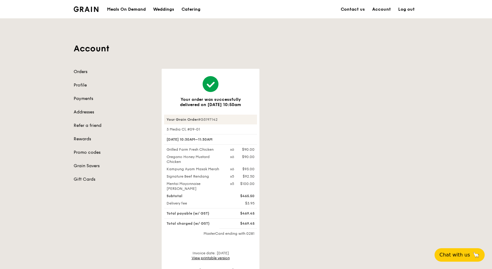
click at [82, 71] on link "Orders" at bounding box center [114, 72] width 81 height 6
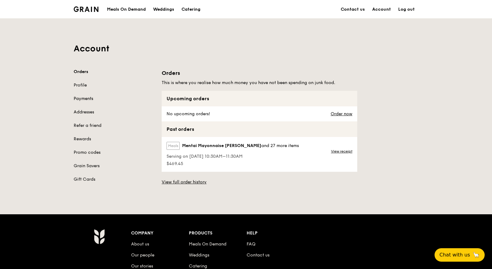
click at [87, 98] on link "Payments" at bounding box center [114, 99] width 81 height 6
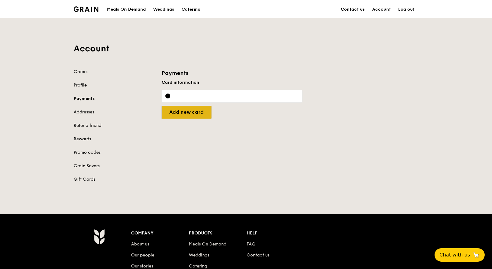
click at [192, 114] on input "Add new card" at bounding box center [187, 112] width 50 height 13
click at [75, 72] on link "Orders" at bounding box center [114, 72] width 81 height 6
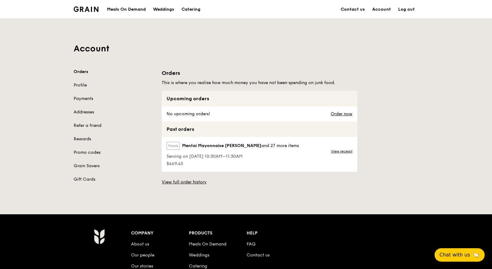
click at [96, 8] on img at bounding box center [86, 8] width 25 height 5
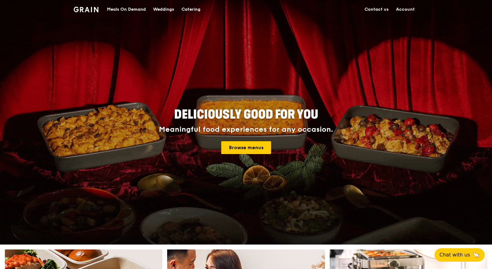
click at [407, 9] on link "Account" at bounding box center [405, 9] width 26 height 18
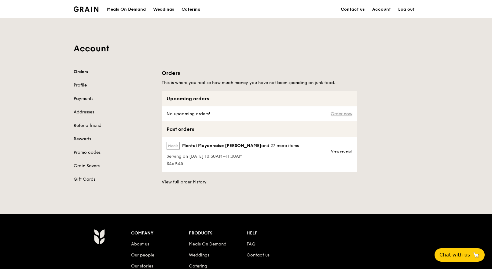
click at [334, 114] on link "Order now" at bounding box center [341, 113] width 22 height 5
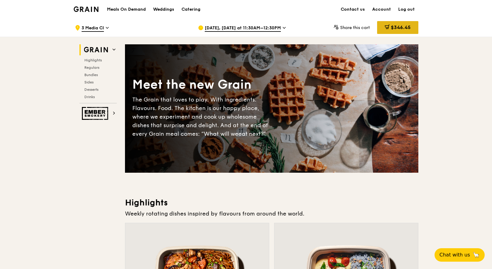
click at [401, 24] on span "$346.45" at bounding box center [401, 27] width 20 height 6
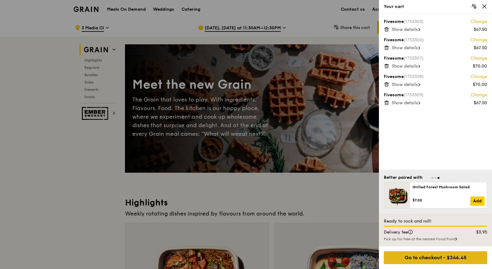
click at [461, 262] on div "Go to checkout - $346.45" at bounding box center [434, 257] width 103 height 13
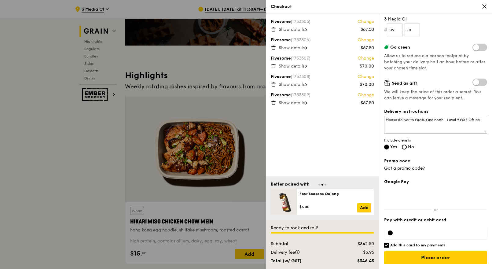
scroll to position [127, 0]
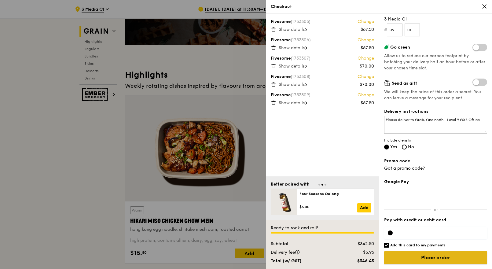
click at [428, 254] on input "Place order" at bounding box center [435, 257] width 103 height 13
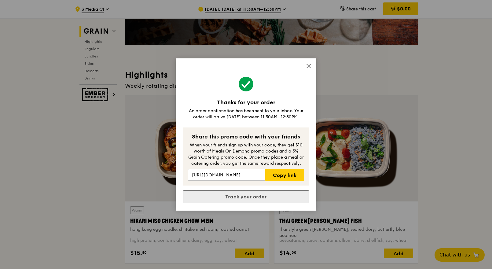
click at [247, 198] on link "Track your order" at bounding box center [246, 196] width 126 height 13
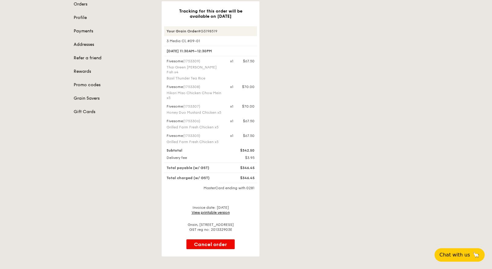
scroll to position [94, 0]
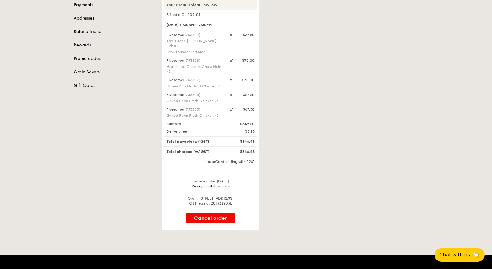
click at [214, 184] on link "View printable version" at bounding box center [210, 186] width 38 height 4
